Goal: Information Seeking & Learning: Find specific page/section

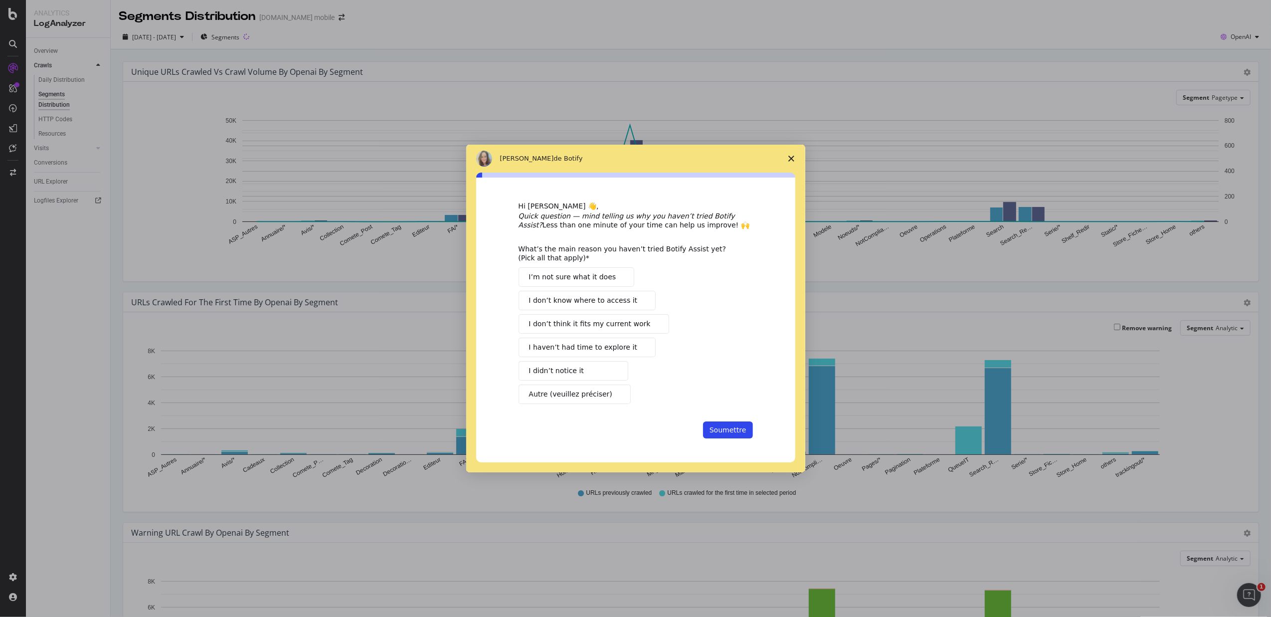
click at [794, 157] on span "Fermer l'enquête" at bounding box center [791, 159] width 28 height 28
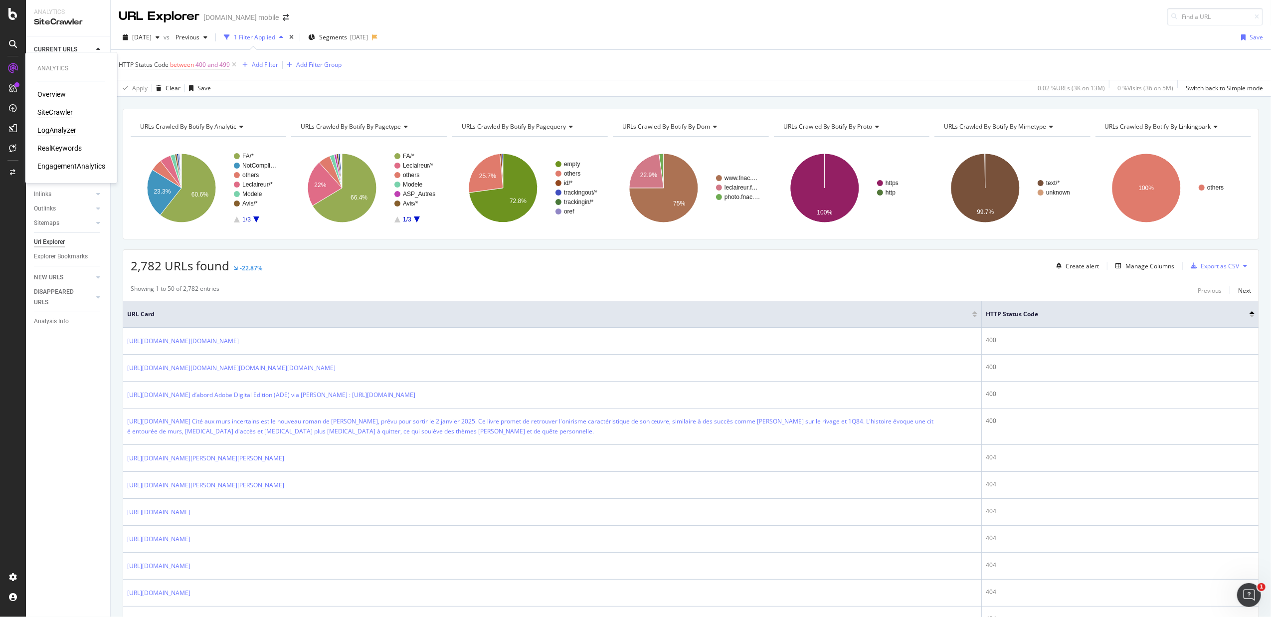
click at [56, 128] on div "LogAnalyzer" at bounding box center [56, 130] width 39 height 10
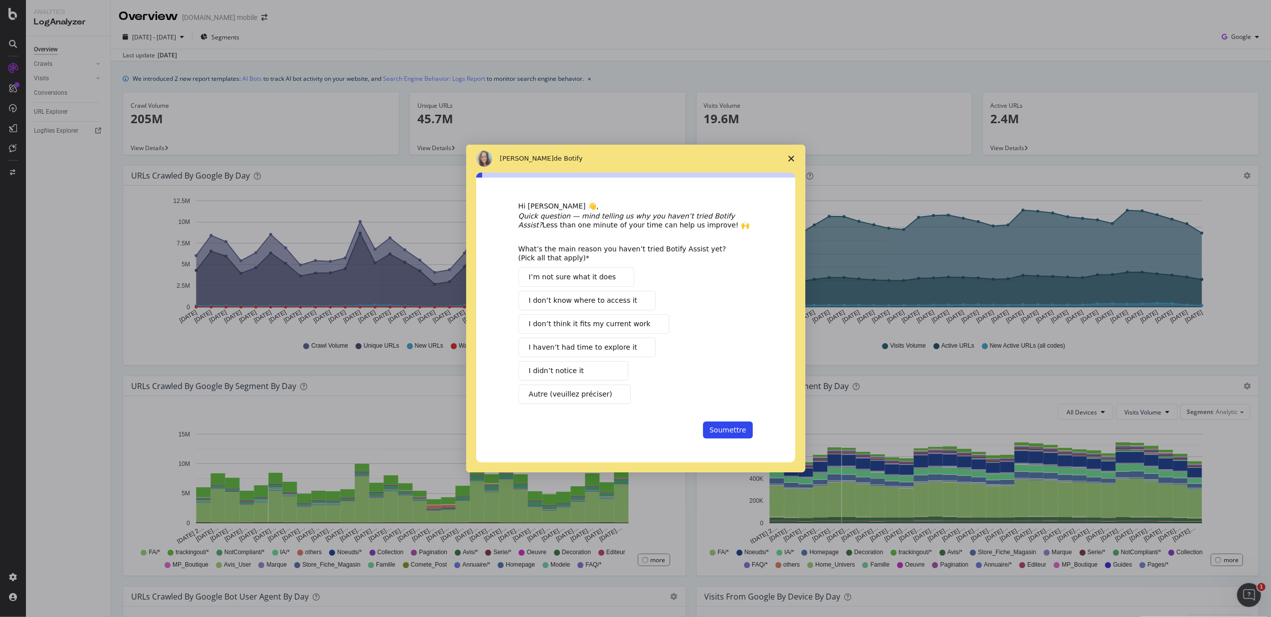
click at [787, 156] on span "Fermer l'enquête" at bounding box center [791, 159] width 28 height 28
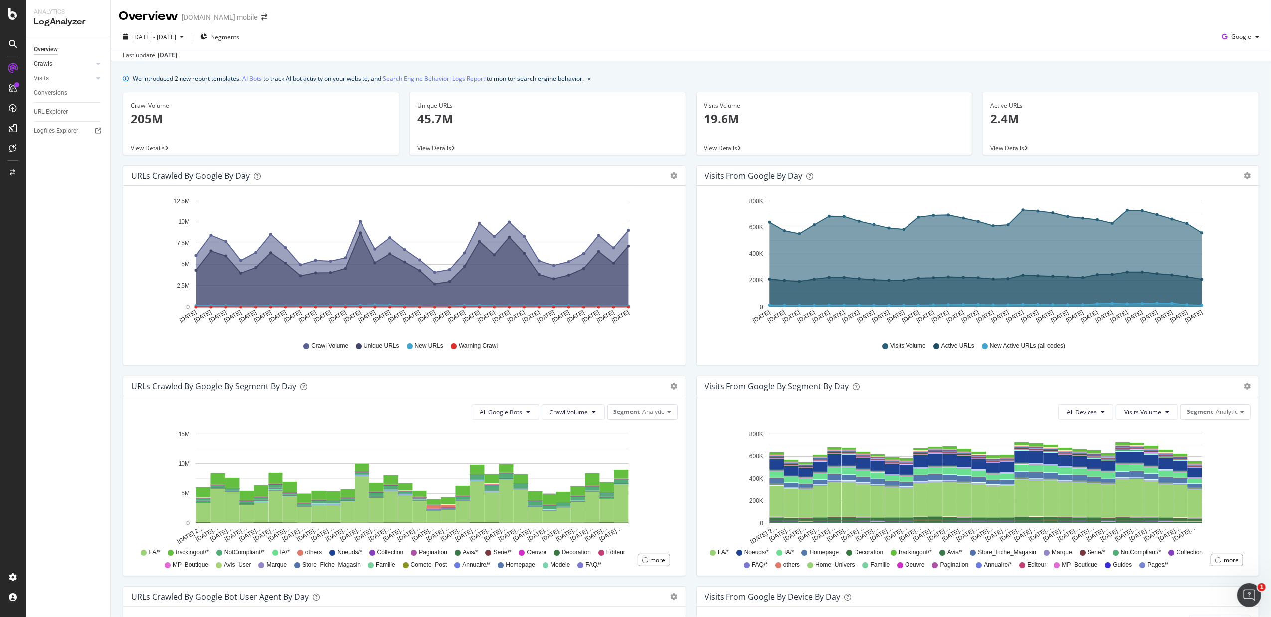
click at [66, 62] on link "Crawls" at bounding box center [63, 64] width 59 height 10
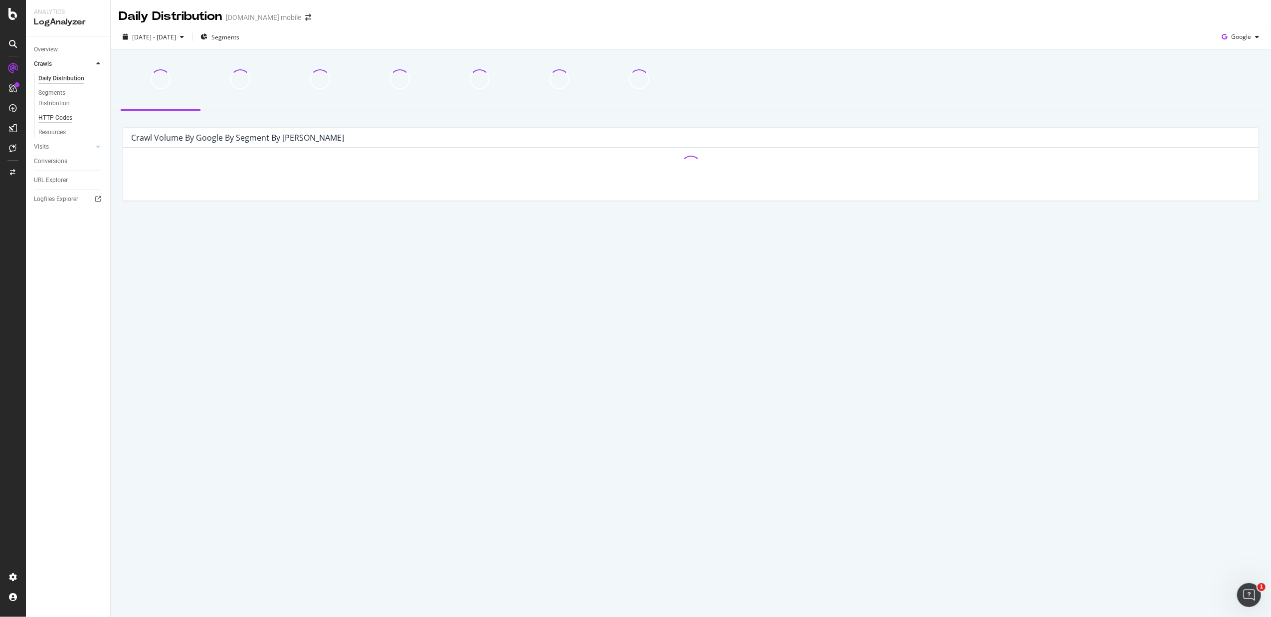
click at [68, 113] on div "HTTP Codes" at bounding box center [55, 118] width 34 height 10
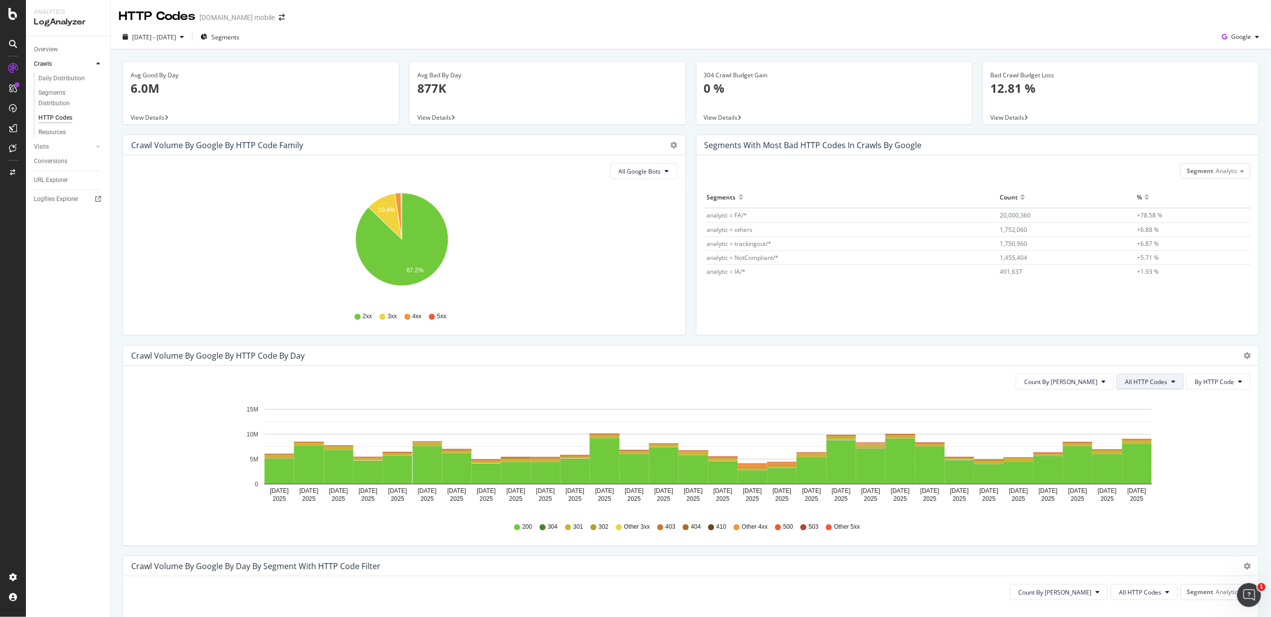
click at [1161, 387] on button "All HTTP Codes" at bounding box center [1149, 381] width 67 height 16
click at [1151, 478] on span "4xx family" at bounding box center [1141, 475] width 50 height 9
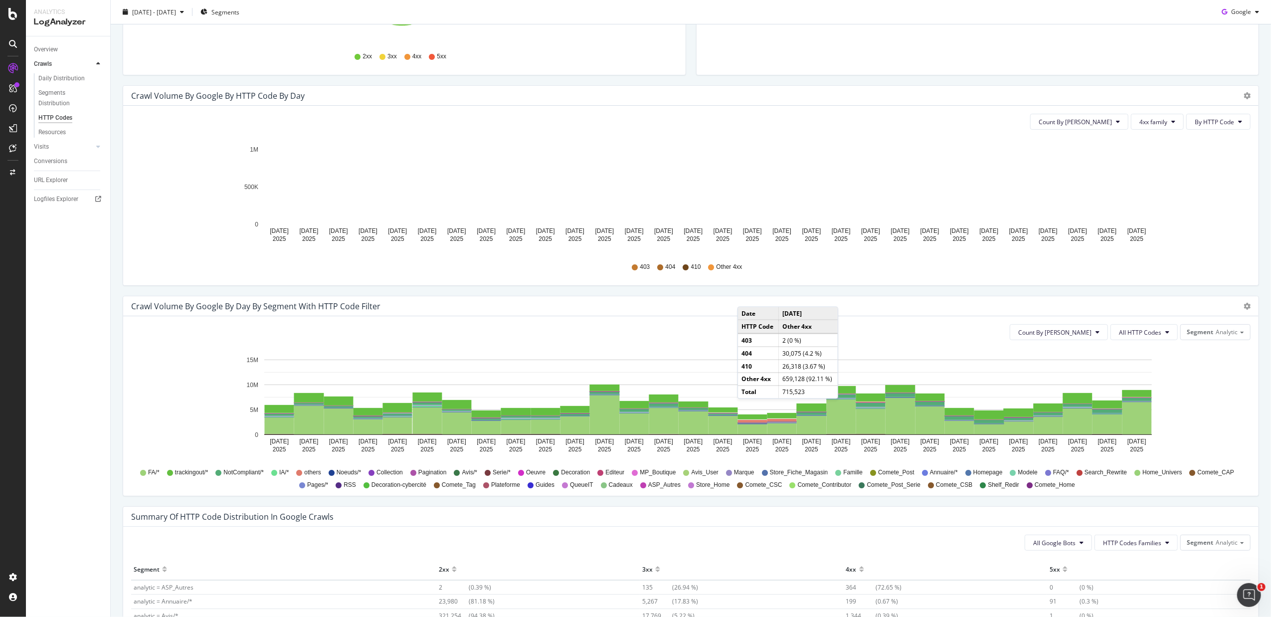
scroll to position [266, 0]
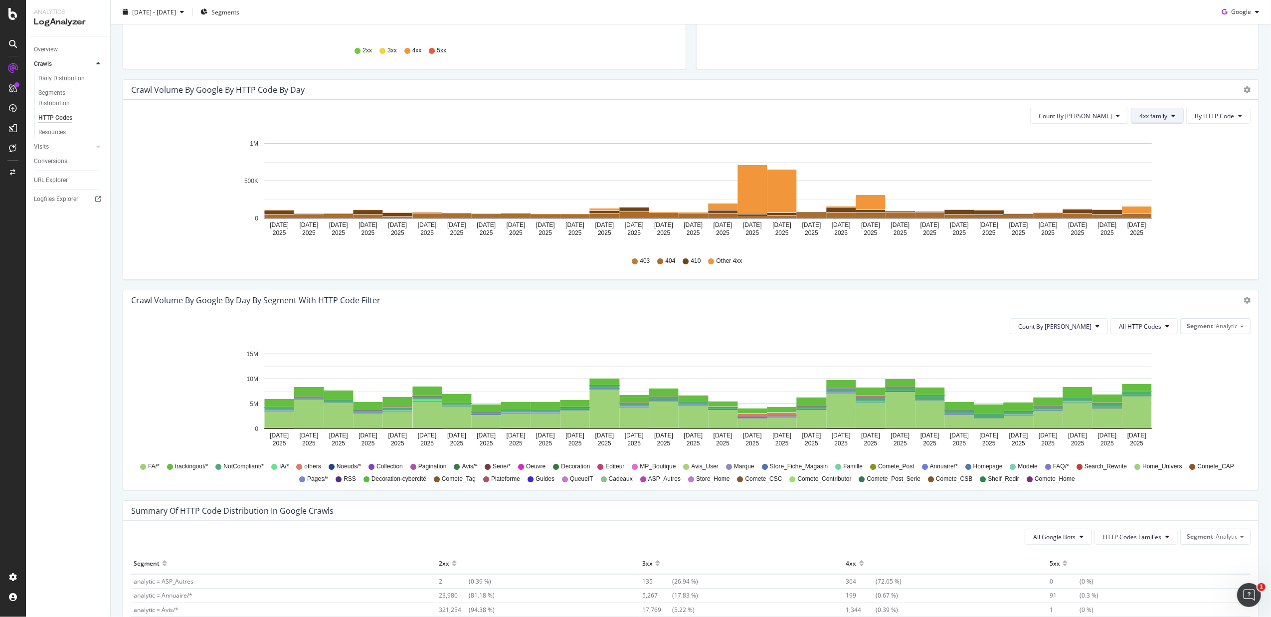
click at [1135, 111] on button "4xx family" at bounding box center [1157, 116] width 53 height 16
click at [1159, 227] on span "5xx family" at bounding box center [1154, 228] width 50 height 9
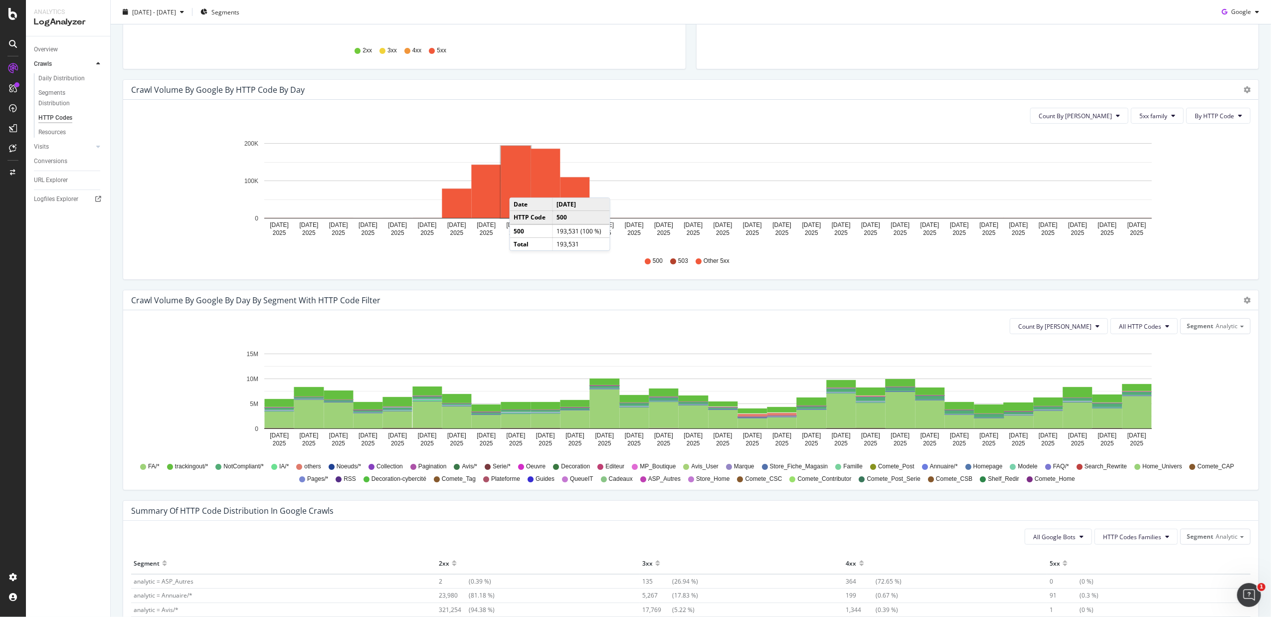
click at [520, 188] on rect "A chart." at bounding box center [516, 182] width 30 height 72
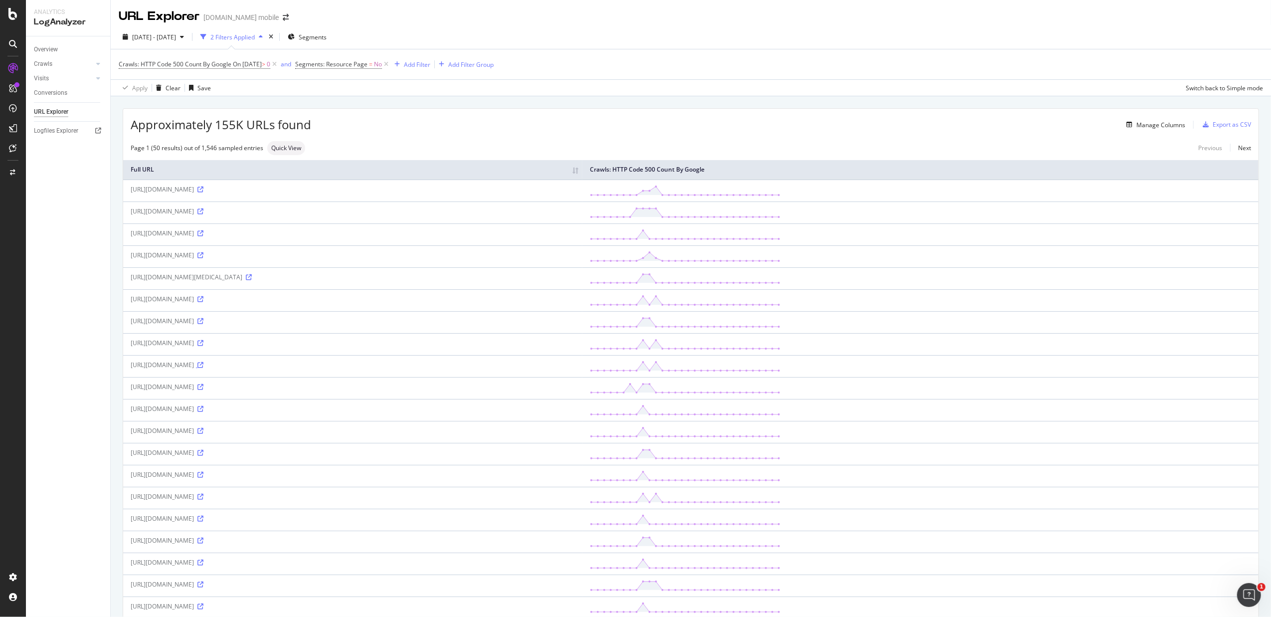
click at [203, 368] on icon at bounding box center [200, 365] width 6 height 6
click at [582, 171] on th "Full URL" at bounding box center [352, 169] width 459 height 19
click at [582, 174] on th "Full URL" at bounding box center [352, 169] width 459 height 19
click at [203, 479] on link at bounding box center [199, 474] width 7 height 8
click at [203, 211] on icon at bounding box center [200, 211] width 6 height 6
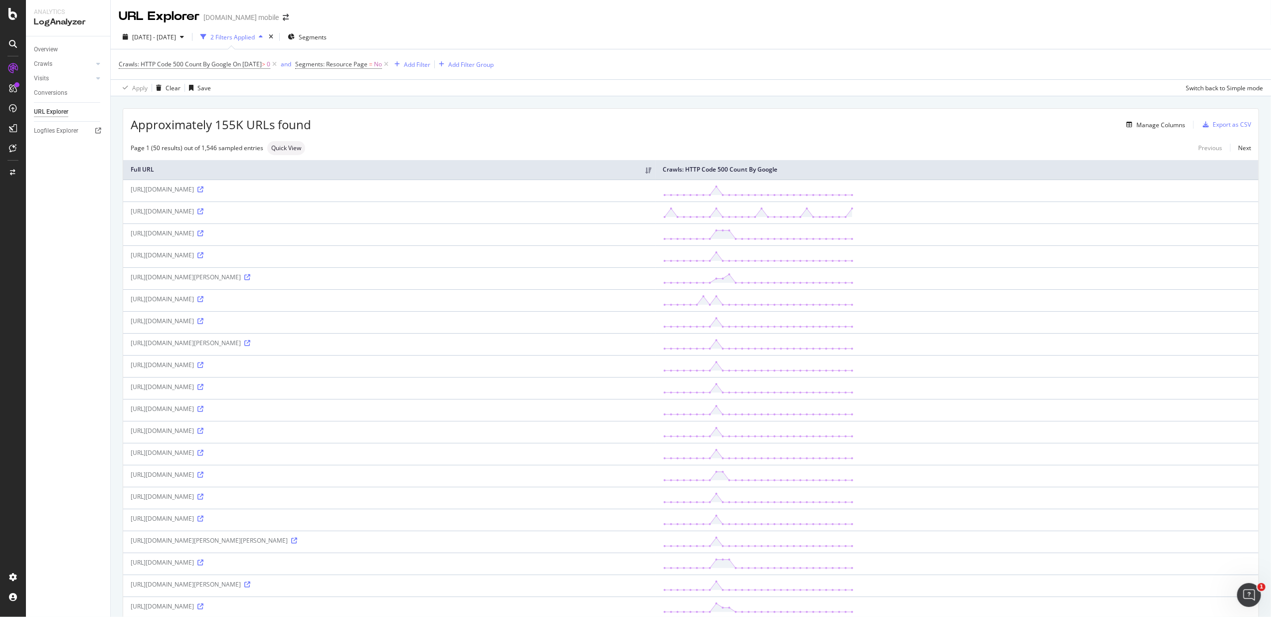
drag, startPoint x: 197, startPoint y: 186, endPoint x: 115, endPoint y: 191, distance: 82.9
copy table "Full URL Crawls: HTTP Code 500 Count By Google [URL][DOMAIN_NAME]"
click at [427, 60] on div "Add Filter" at bounding box center [417, 64] width 26 height 8
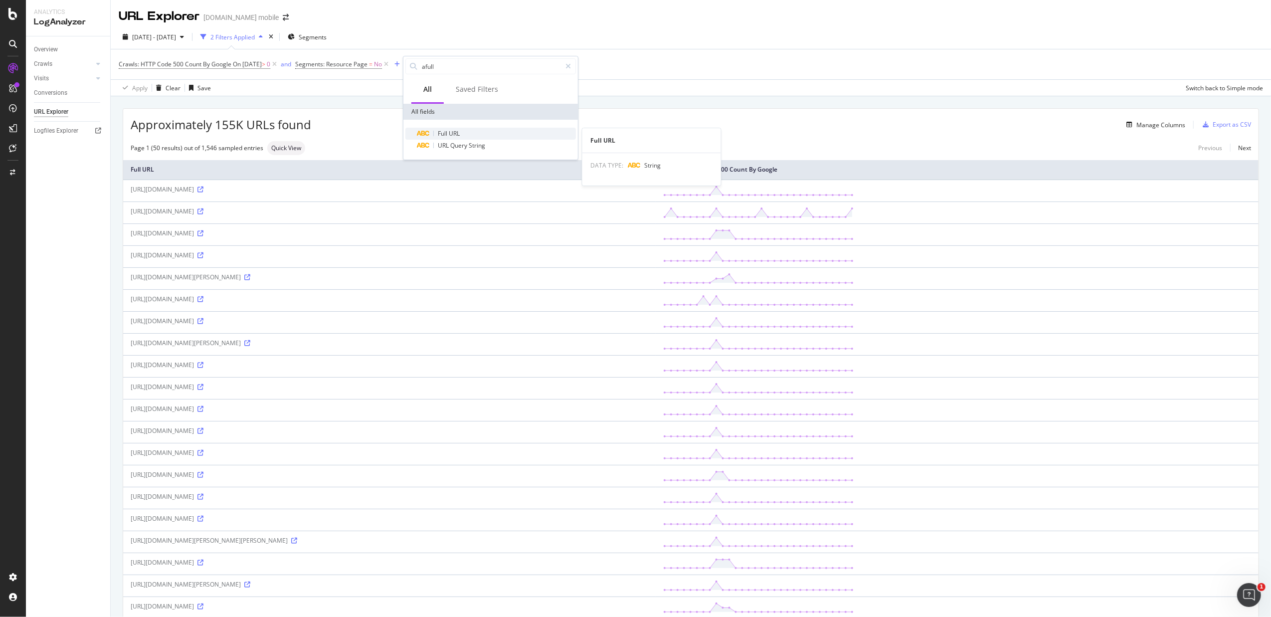
type input "afull"
click at [538, 136] on div "Full URL" at bounding box center [496, 134] width 159 height 12
click at [467, 112] on input "text" at bounding box center [466, 107] width 109 height 16
paste input "Full URL Crawls: HTTP Code 500 Count By Google [URL][DOMAIN_NAME]"
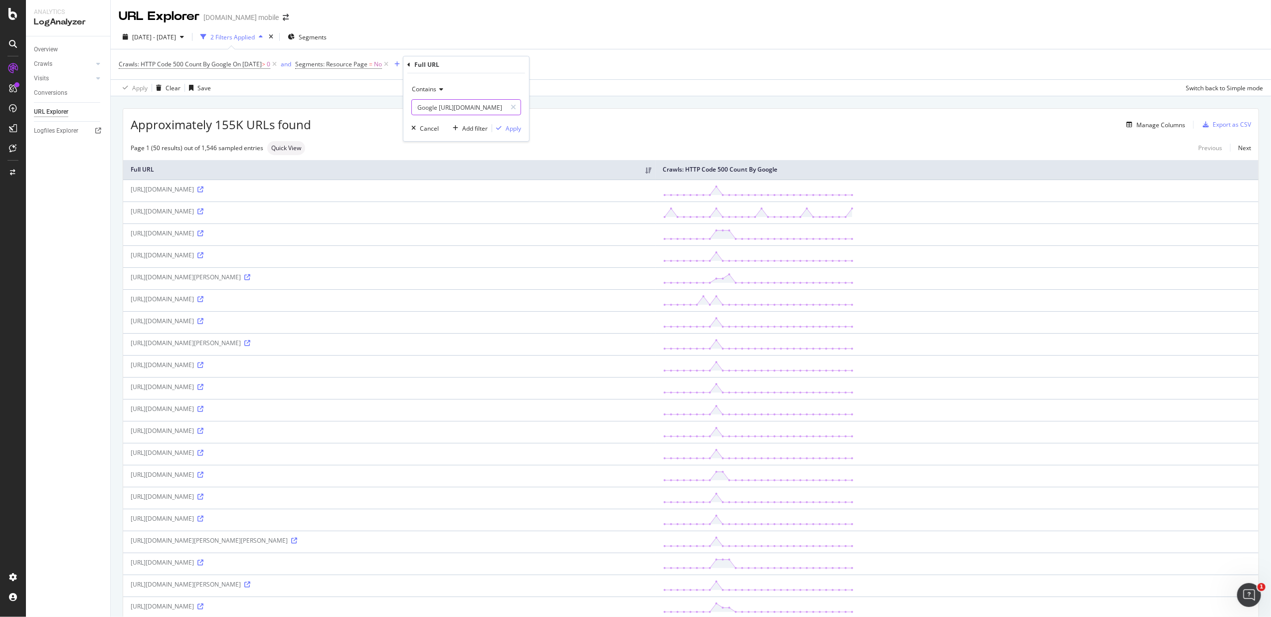
type input "Full URL Crawls: HTTP Code 500 Count By Google [URL][DOMAIN_NAME]"
click at [522, 126] on div "Contains Full URL Crawls: HTTP Code 500 Count By Google [URL][DOMAIN_NAME] Canc…" at bounding box center [466, 107] width 126 height 68
click at [517, 129] on div "Apply" at bounding box center [513, 128] width 15 height 8
